Goal: Information Seeking & Learning: Understand process/instructions

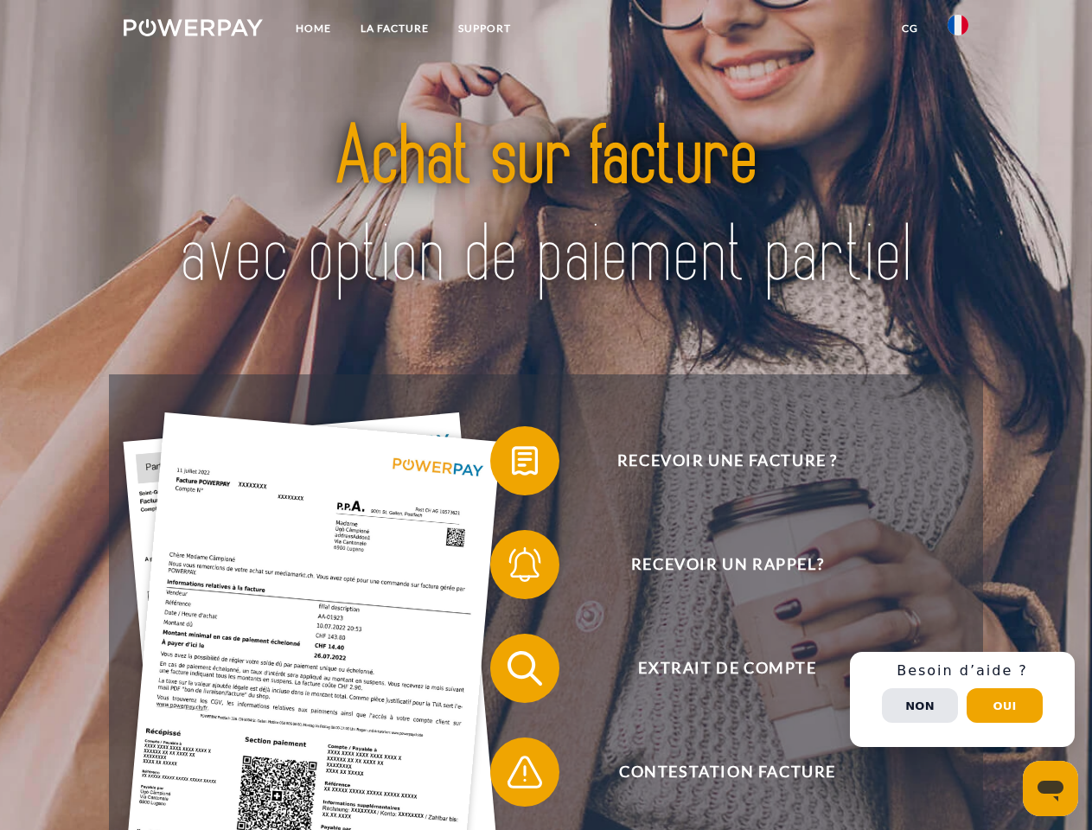
click at [193, 30] on img at bounding box center [193, 27] width 139 height 17
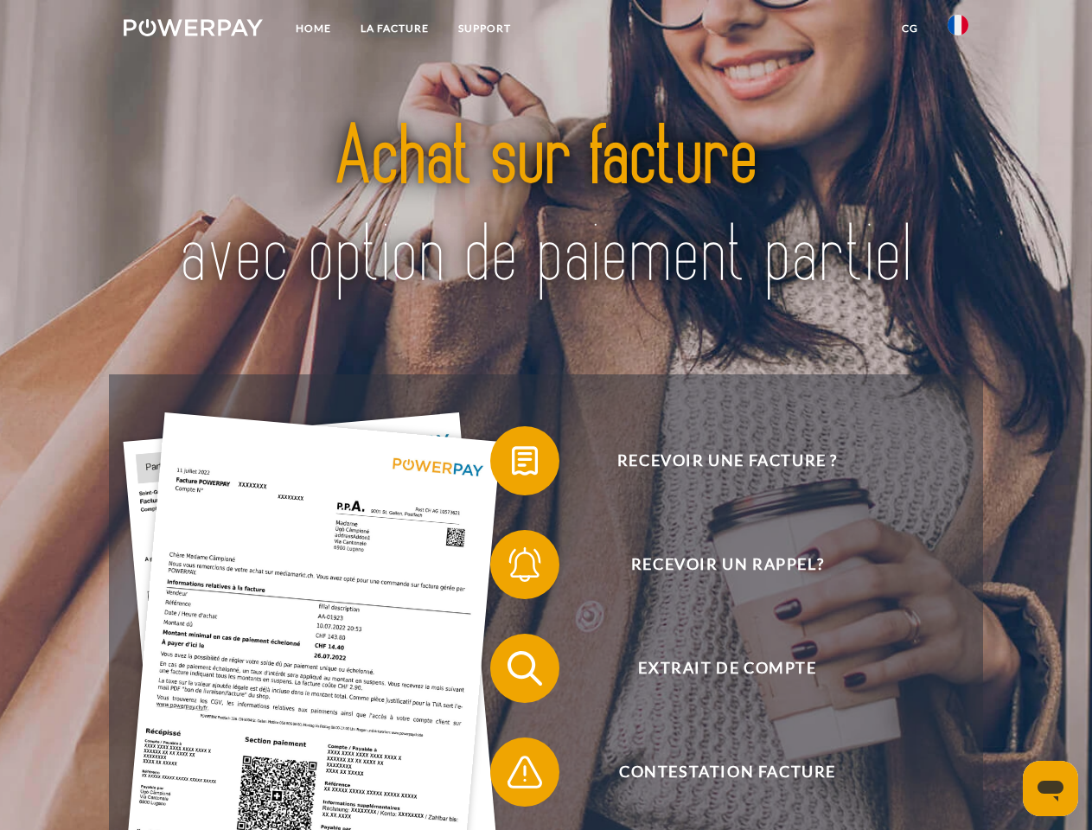
click at [958, 30] on img at bounding box center [957, 25] width 21 height 21
click at [909, 29] on link "CG" at bounding box center [910, 28] width 46 height 31
click at [512, 464] on span at bounding box center [498, 460] width 86 height 86
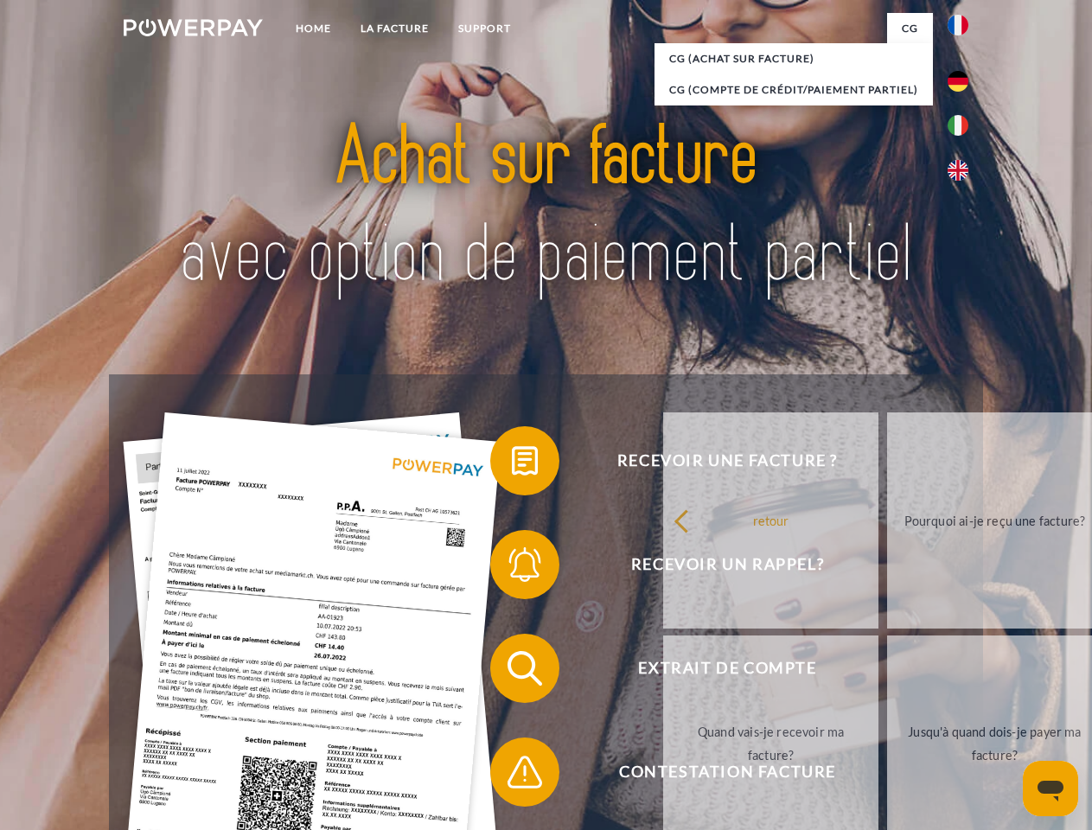
click at [646, 568] on div "retour Pourquoi ai-je reçu une facture? Avez-vous reçu mes paiements, ai-je enc…" at bounding box center [995, 632] width 698 height 446
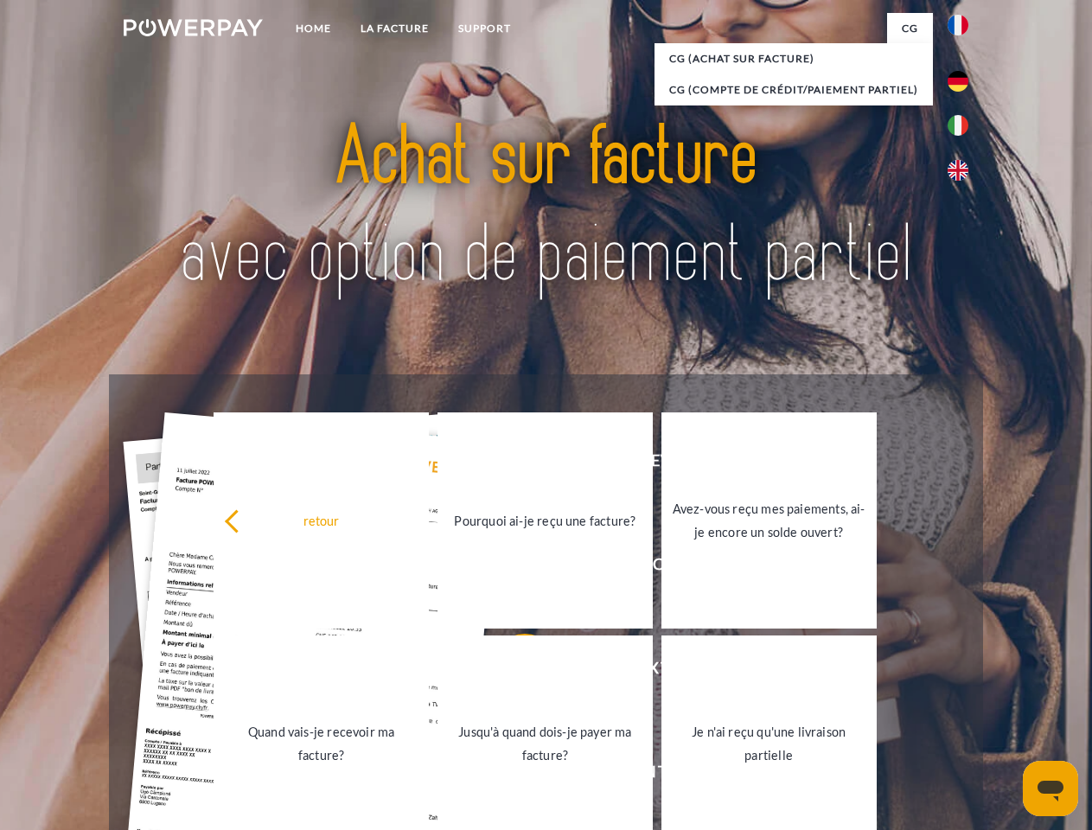
click at [512, 672] on link "Jusqu'à quand dois-je payer ma facture?" at bounding box center [544, 743] width 215 height 216
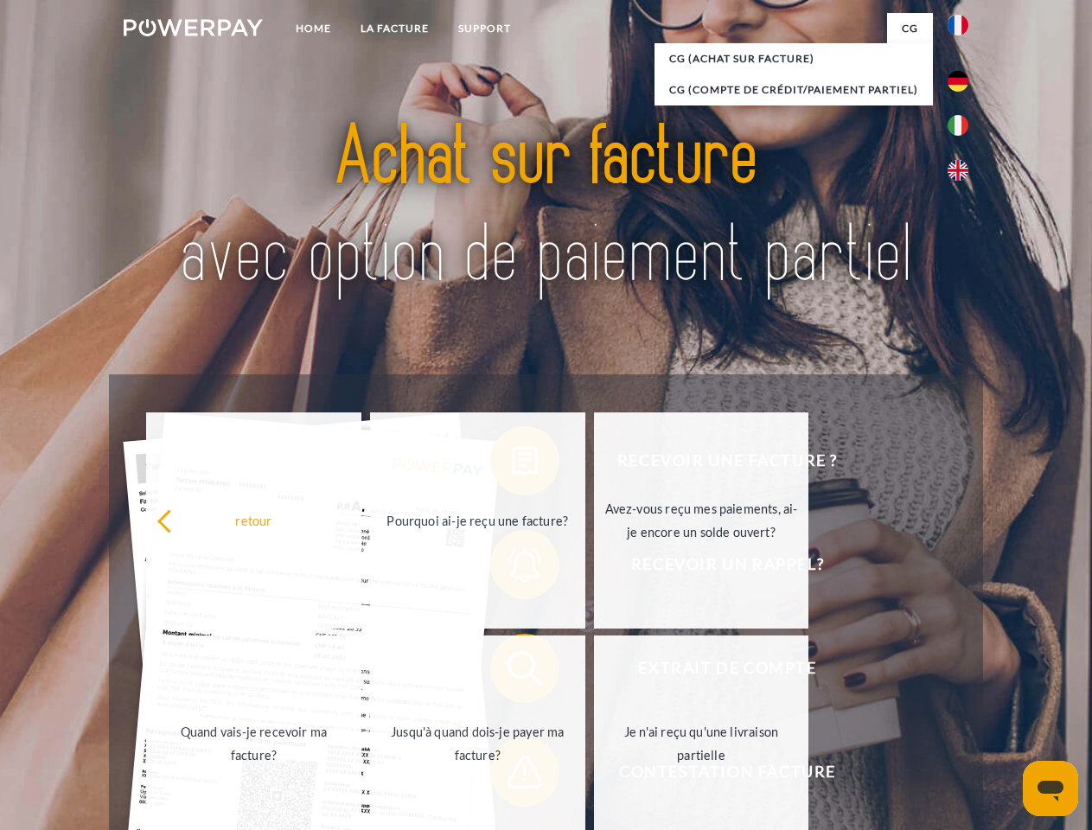
click at [512, 775] on span at bounding box center [498, 772] width 86 height 86
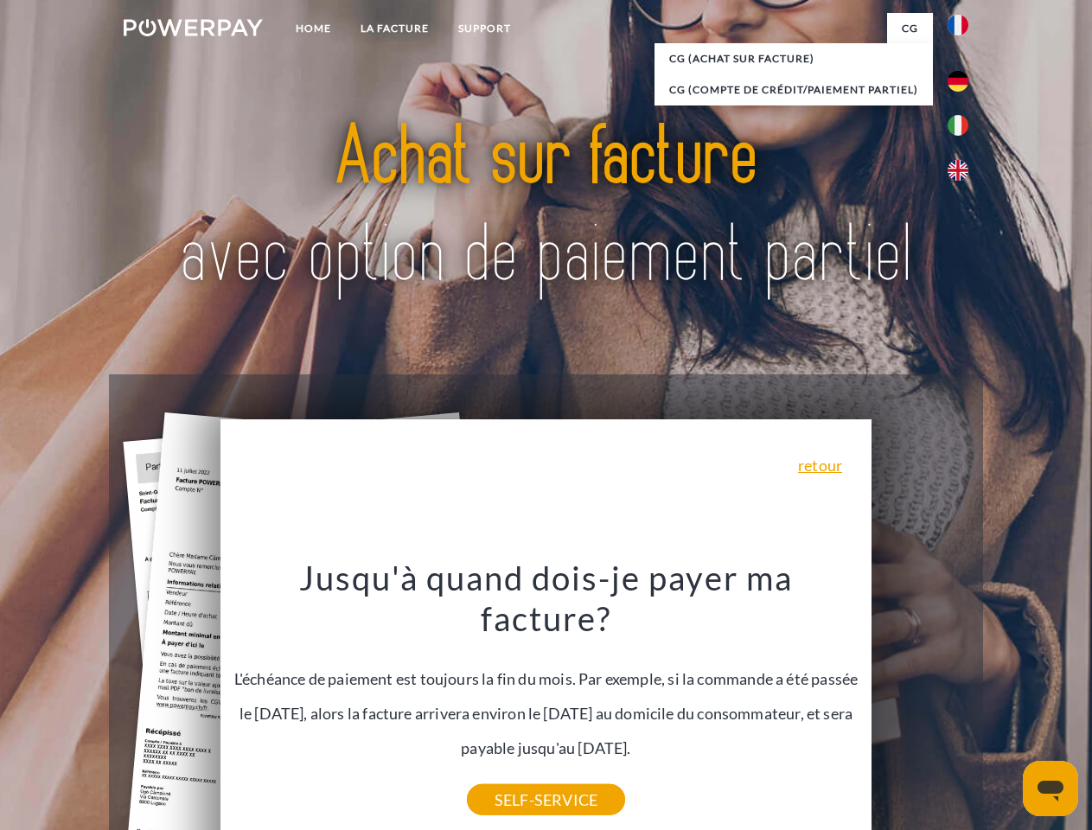
click at [962, 699] on div "Recevoir une facture ? Recevoir un rappel? Extrait de compte retour" at bounding box center [545, 719] width 873 height 691
click at [920, 703] on span "Extrait de compte" at bounding box center [726, 667] width 423 height 69
click at [1004, 705] on header "Home LA FACTURE Support" at bounding box center [546, 596] width 1092 height 1193
